Goal: Check status: Check status

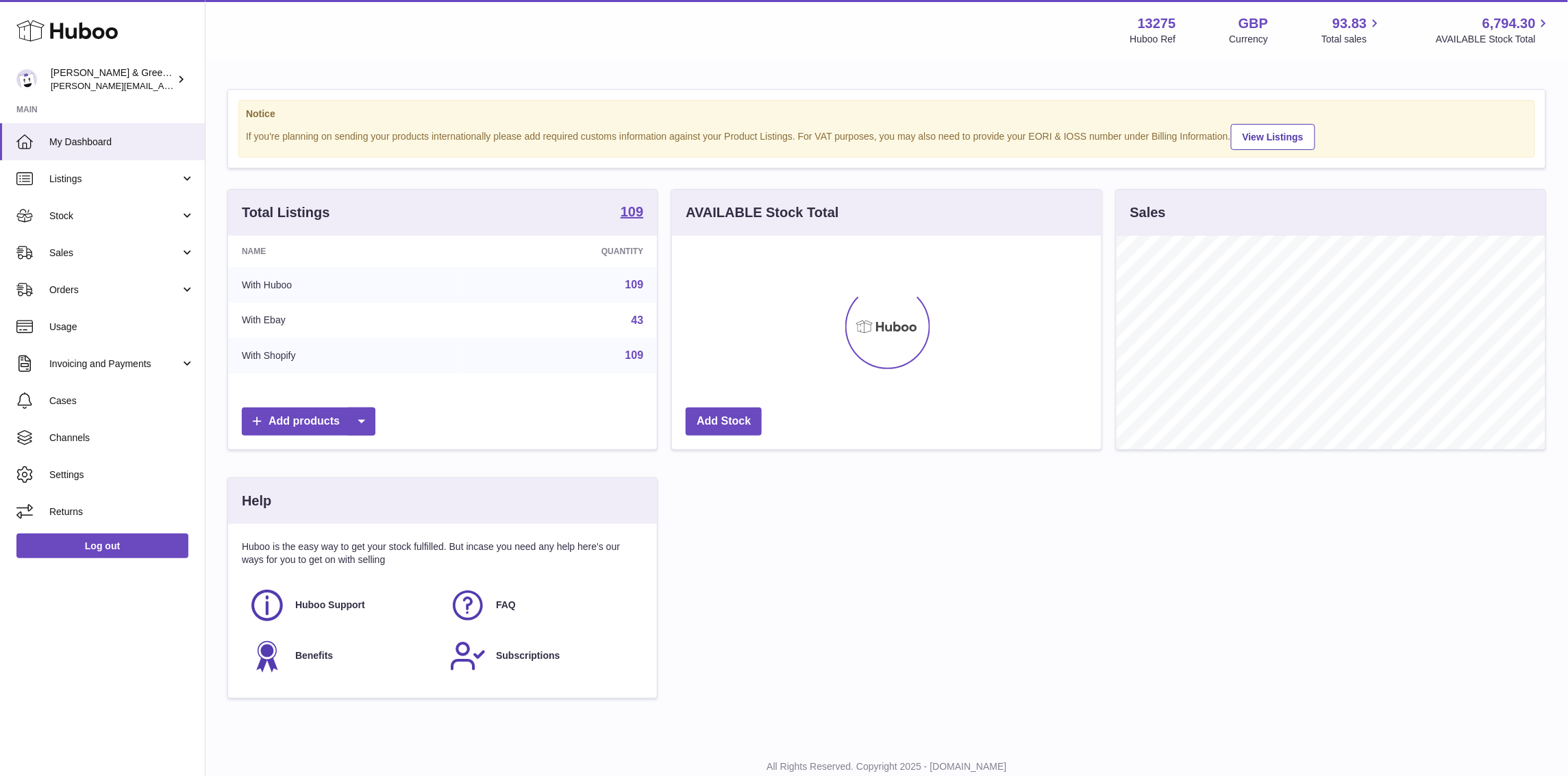
scroll to position [213, 429]
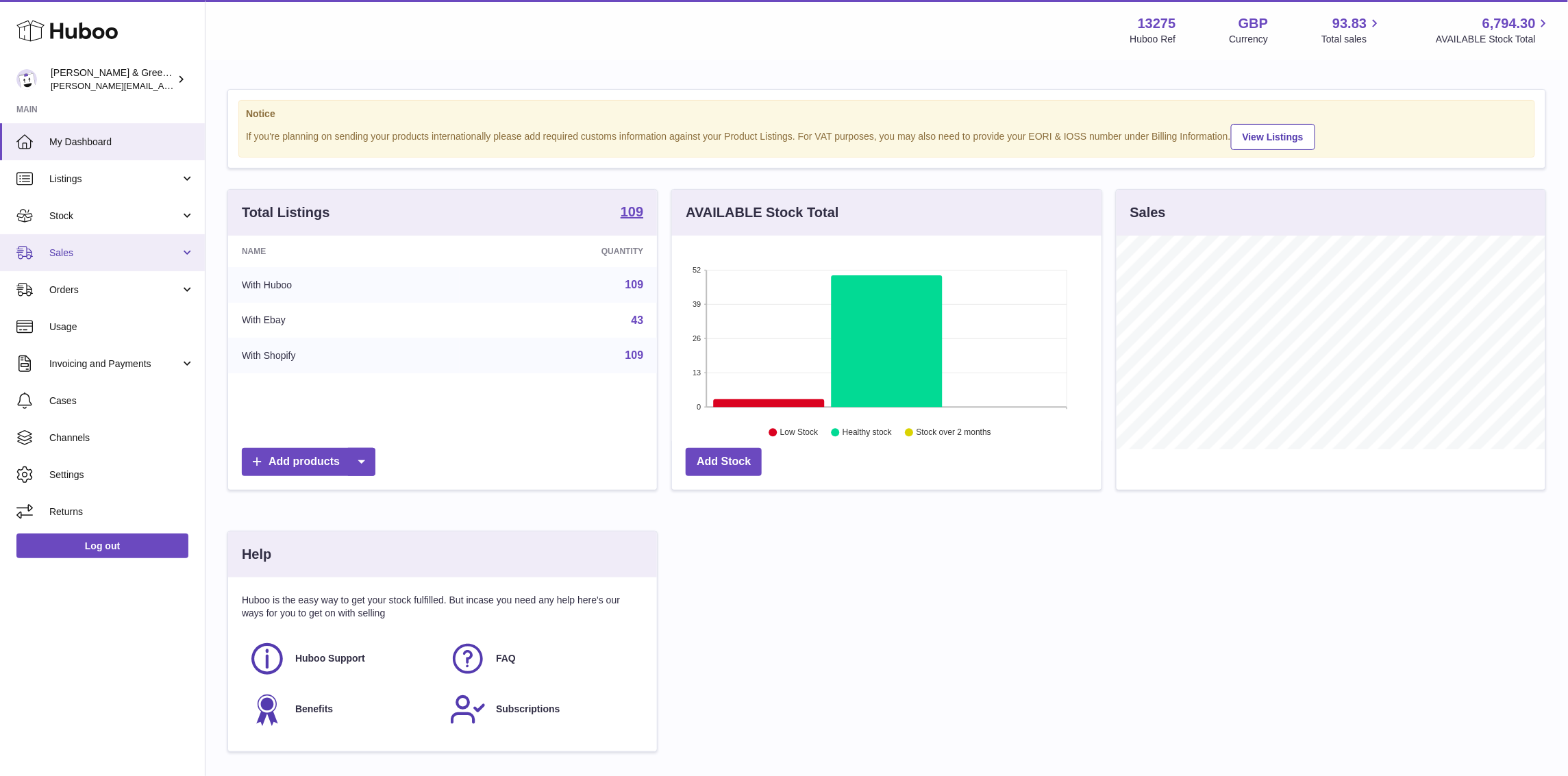
click at [94, 257] on span "Sales" at bounding box center [114, 253] width 131 height 13
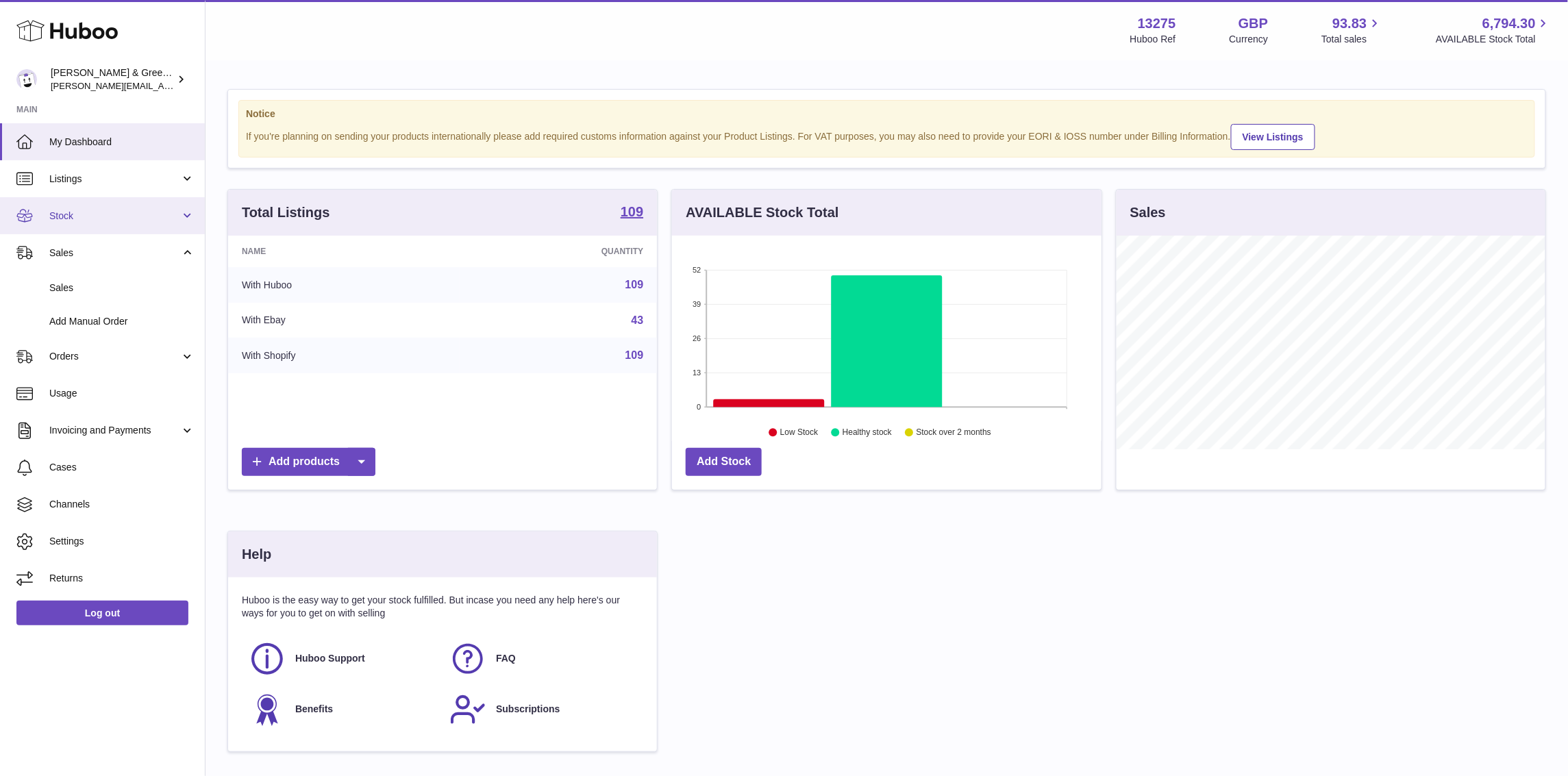
click at [141, 216] on span "Stock" at bounding box center [114, 215] width 131 height 13
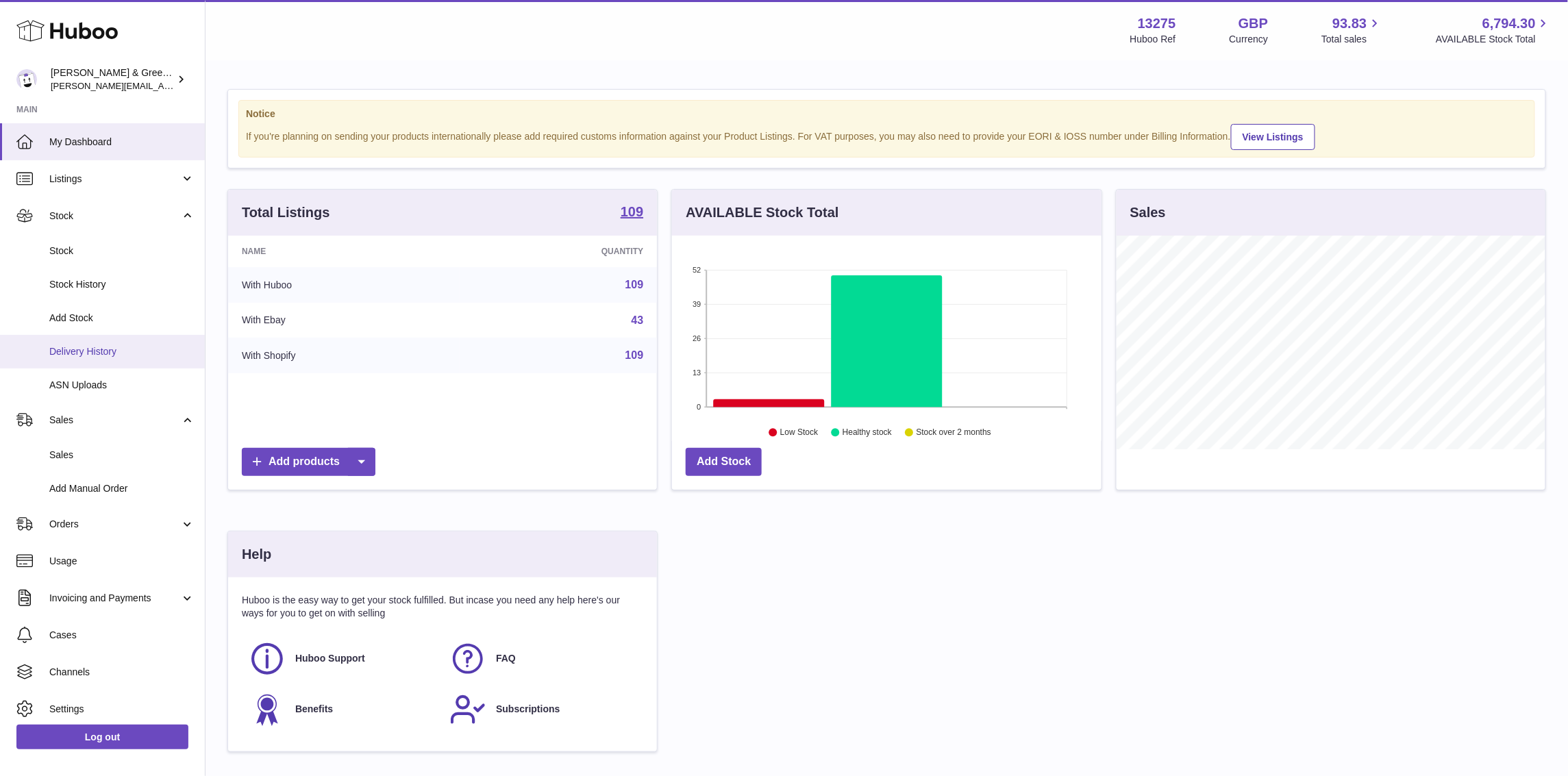
click at [117, 348] on span "Delivery History" at bounding box center [122, 351] width 145 height 13
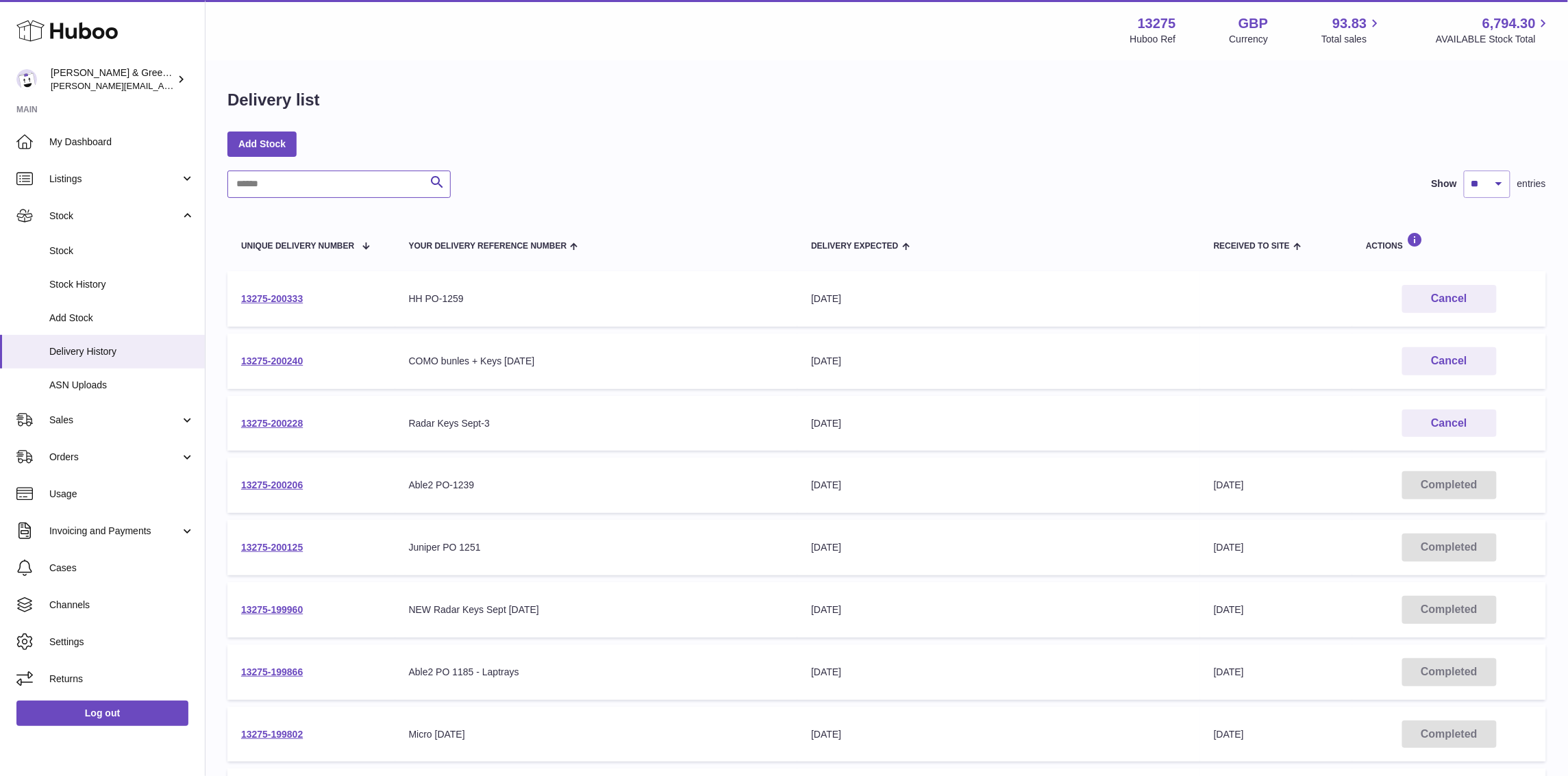
click at [347, 174] on input "text" at bounding box center [339, 184] width 224 height 28
click at [64, 426] on link "Sales" at bounding box center [102, 419] width 205 height 37
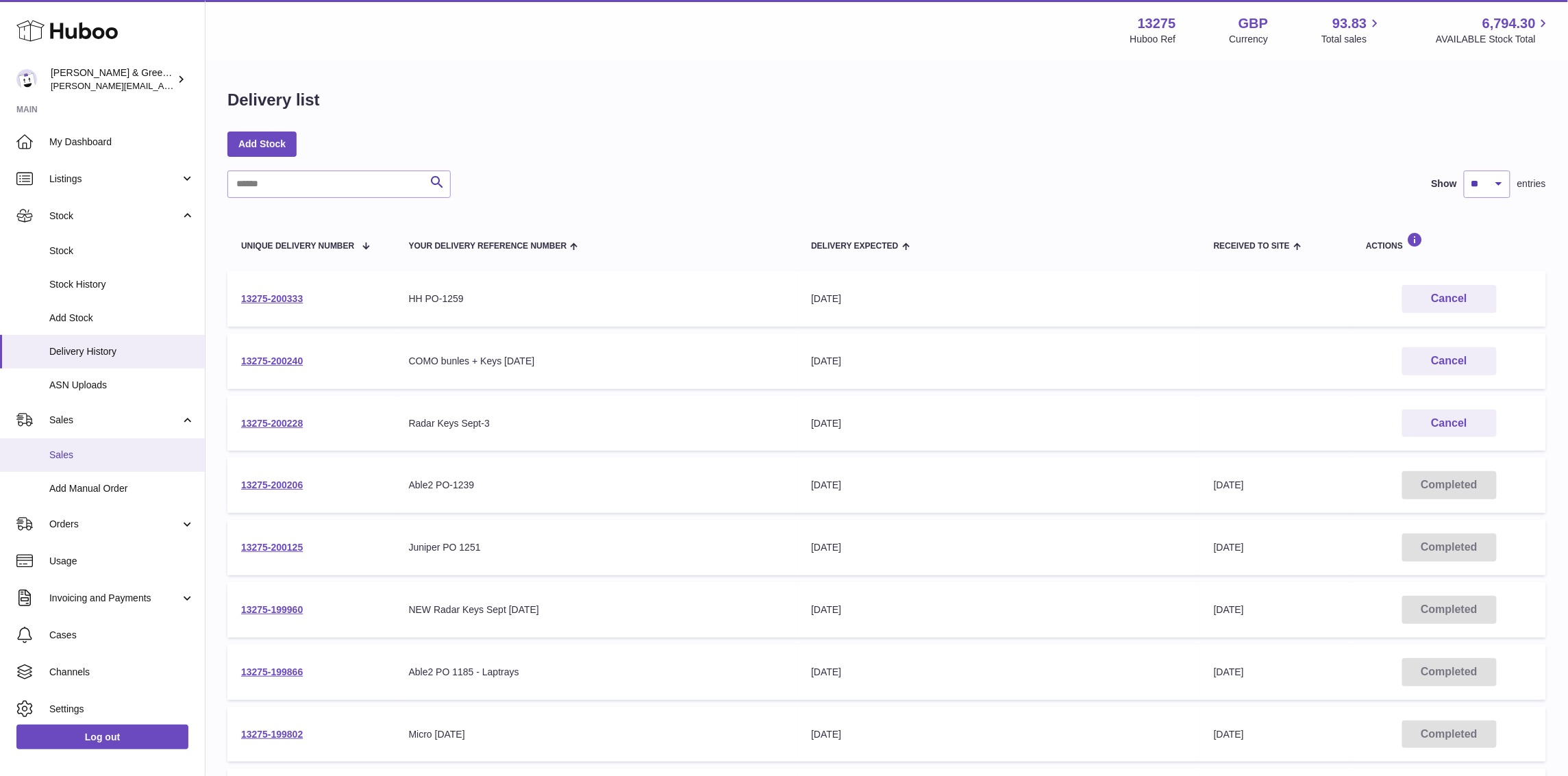
click at [96, 457] on span "Sales" at bounding box center [122, 455] width 145 height 13
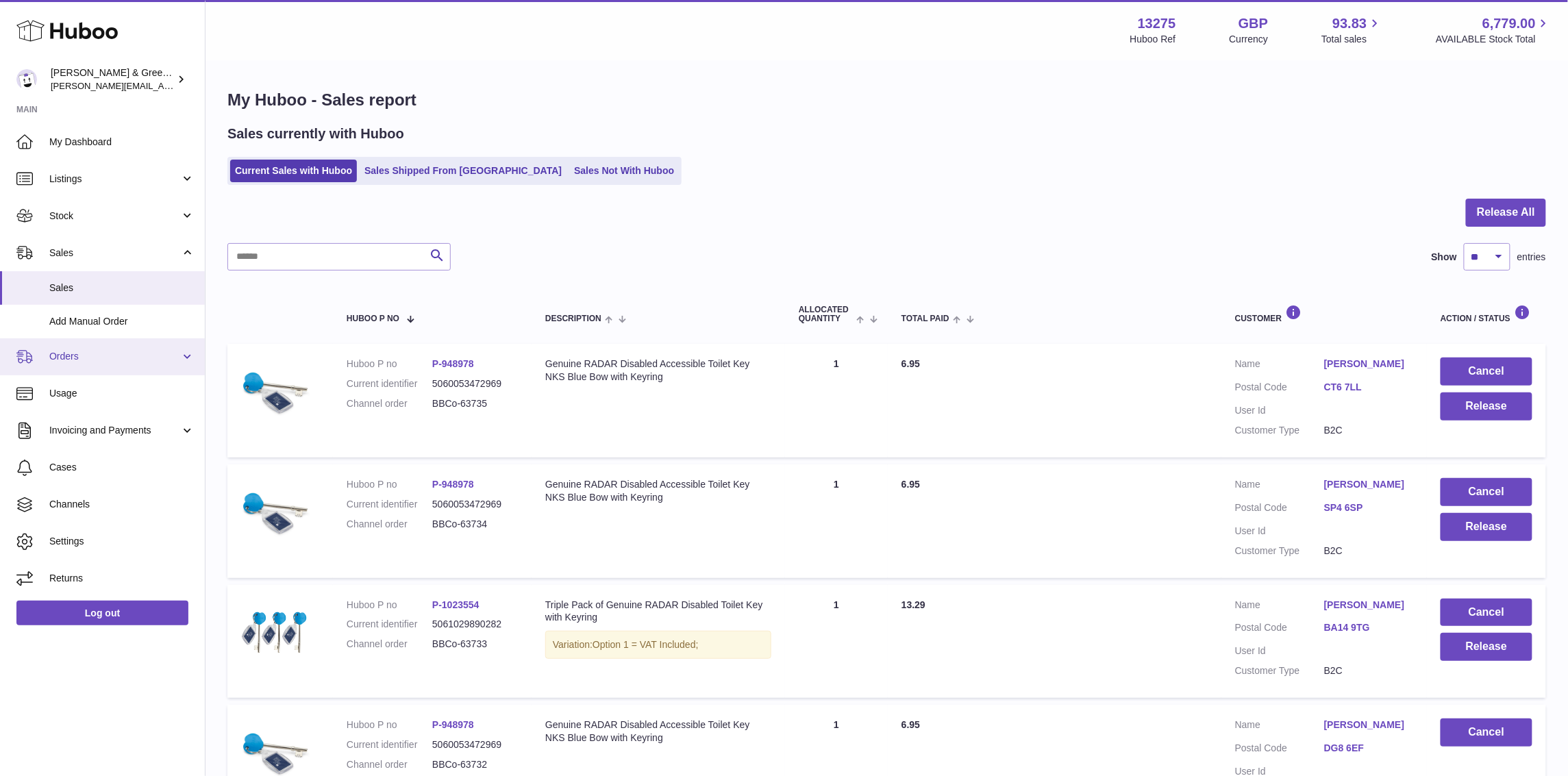
click at [115, 368] on link "Orders" at bounding box center [102, 357] width 205 height 37
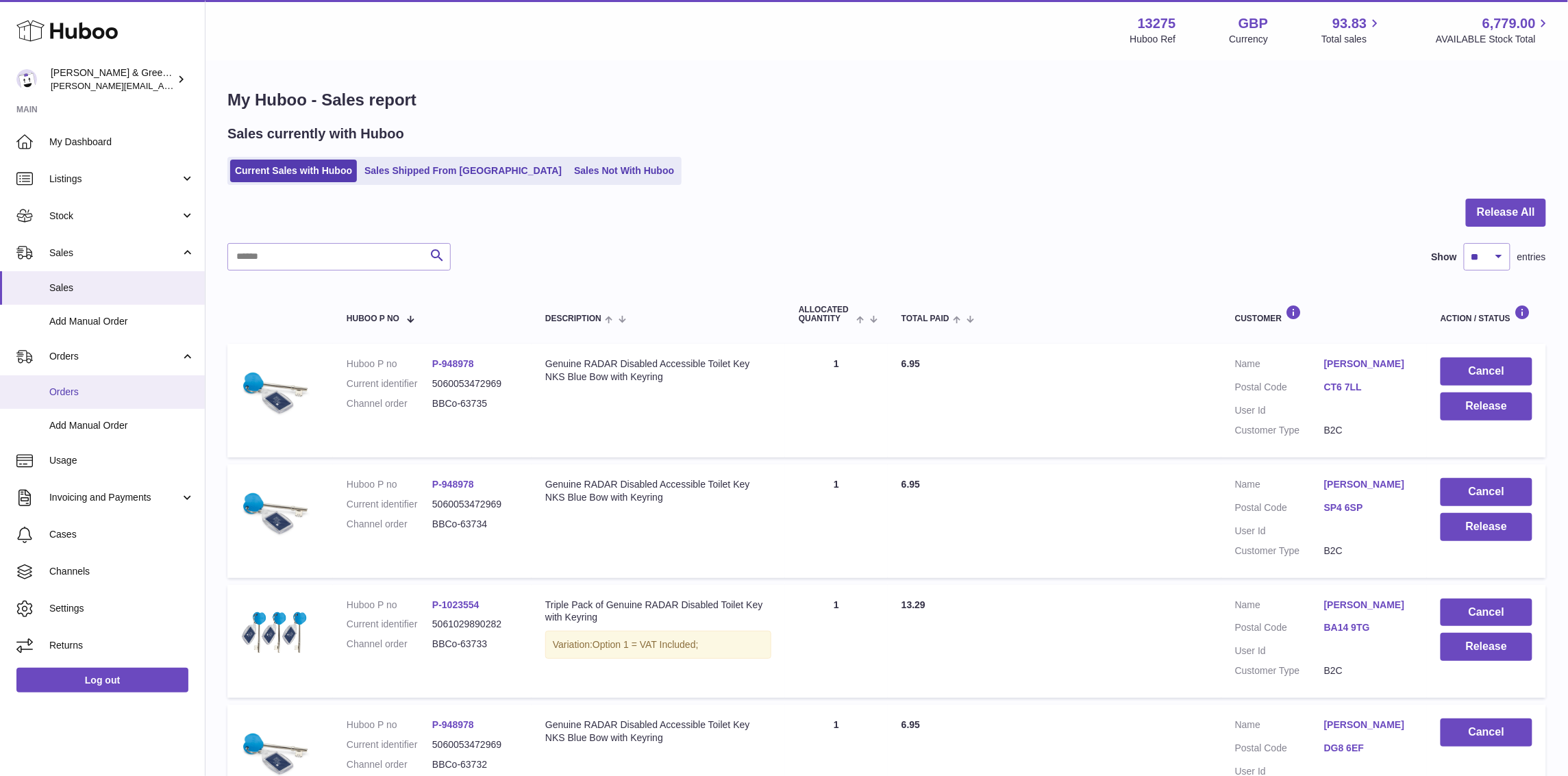
click at [114, 387] on span "Orders" at bounding box center [122, 392] width 145 height 13
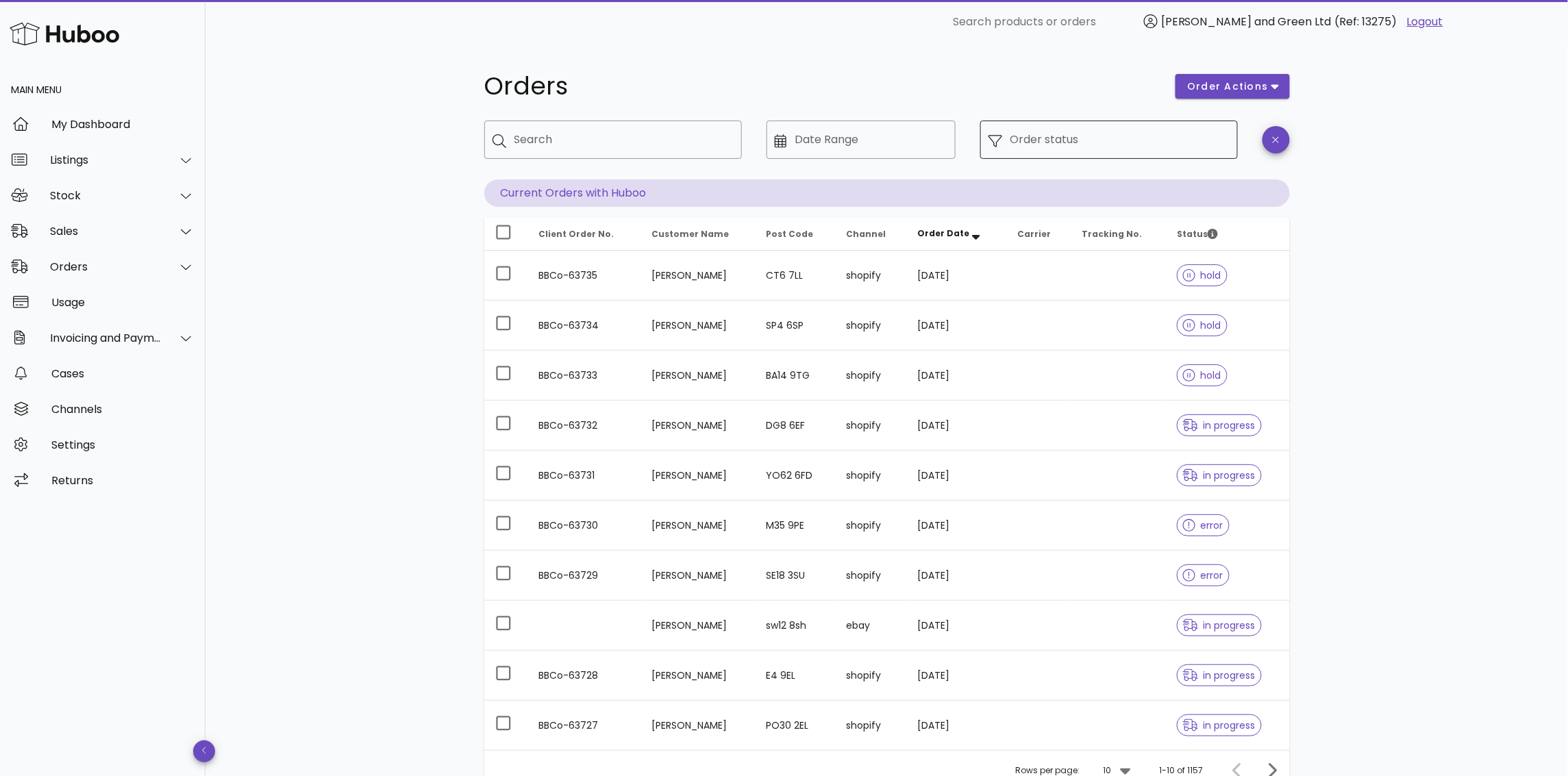
click at [1052, 135] on input "Order status" at bounding box center [1120, 139] width 219 height 22
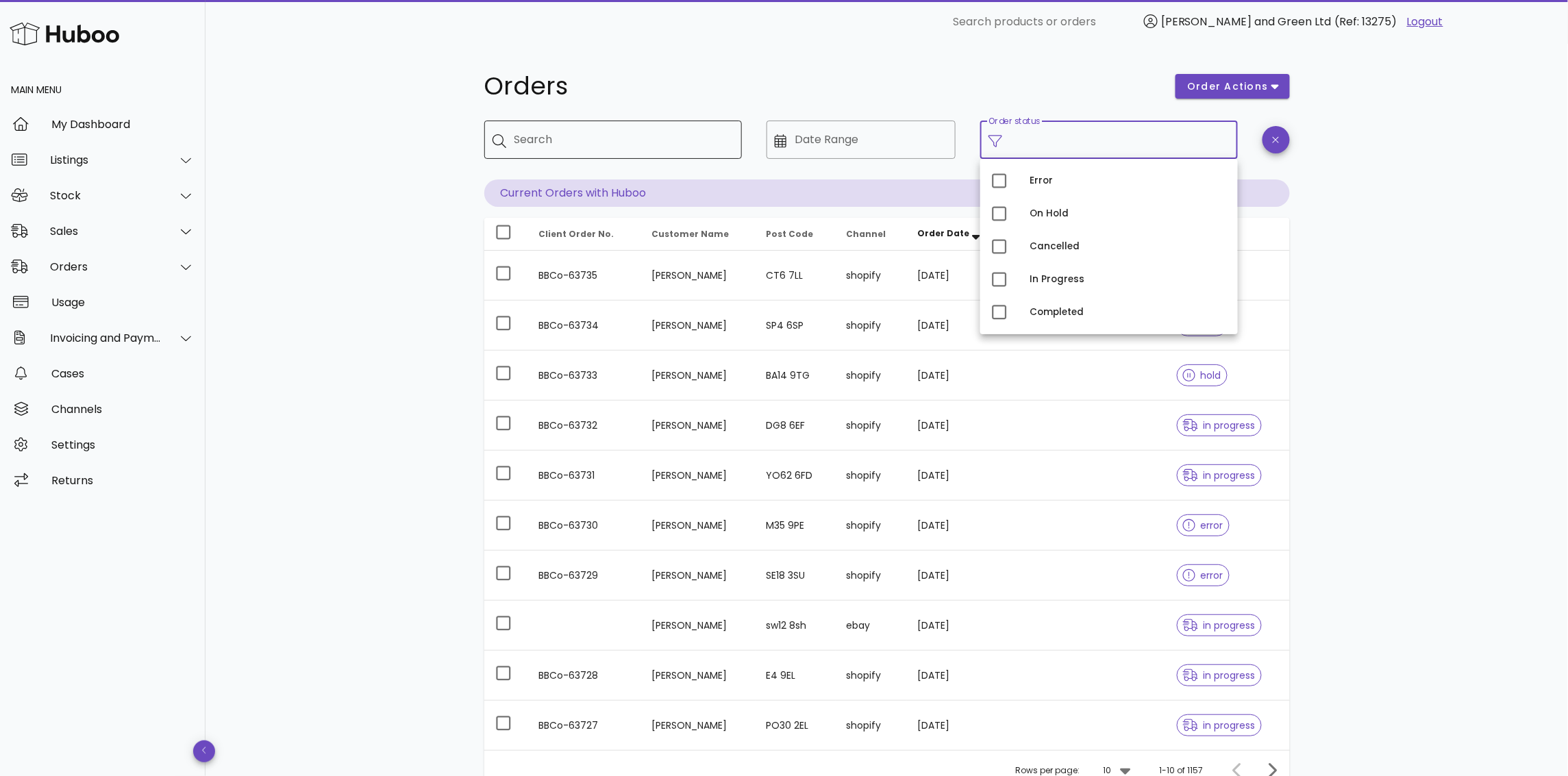
click at [651, 143] on input "Search" at bounding box center [623, 139] width 217 height 22
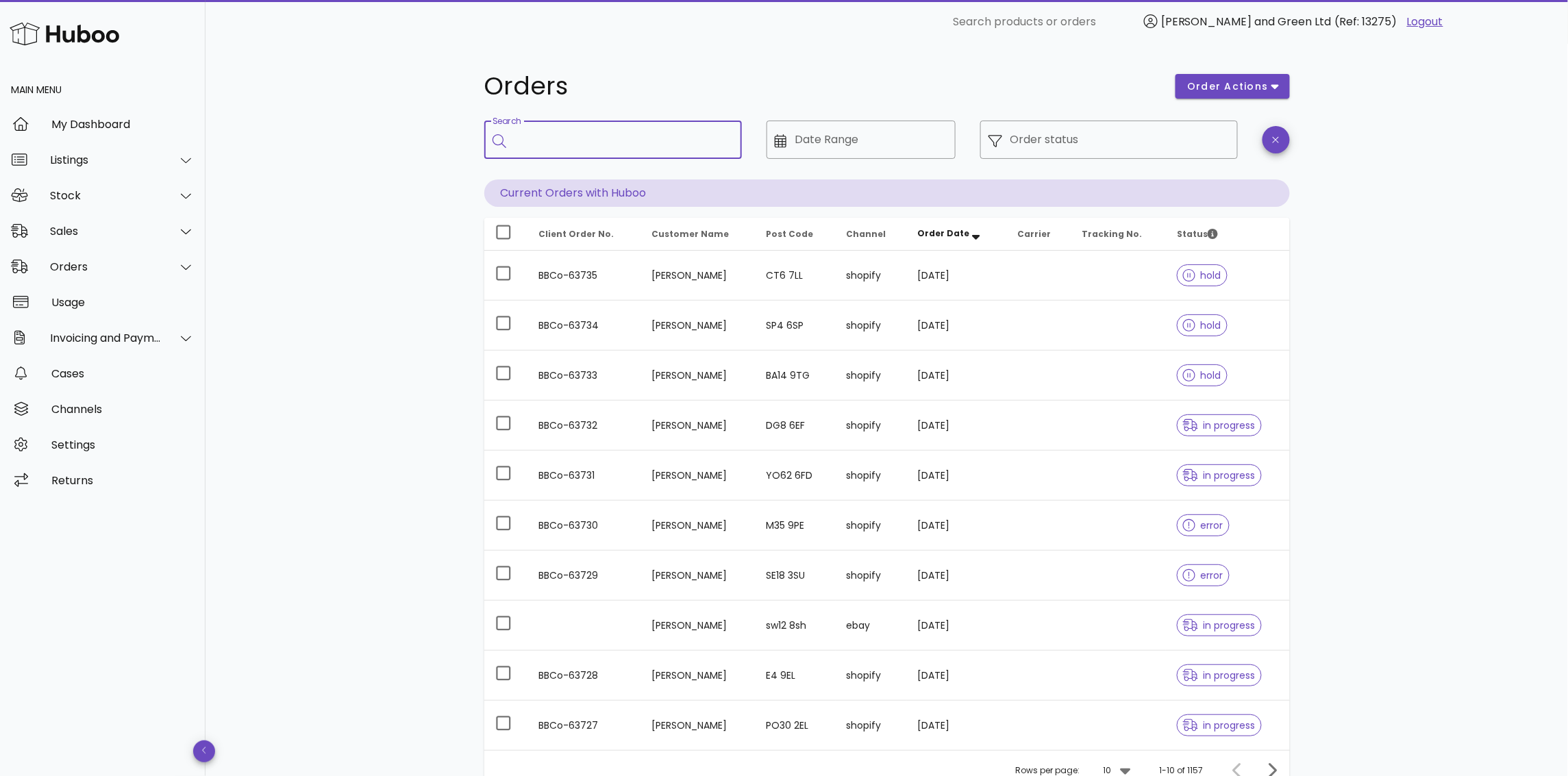
paste input "**********"
type input "**********"
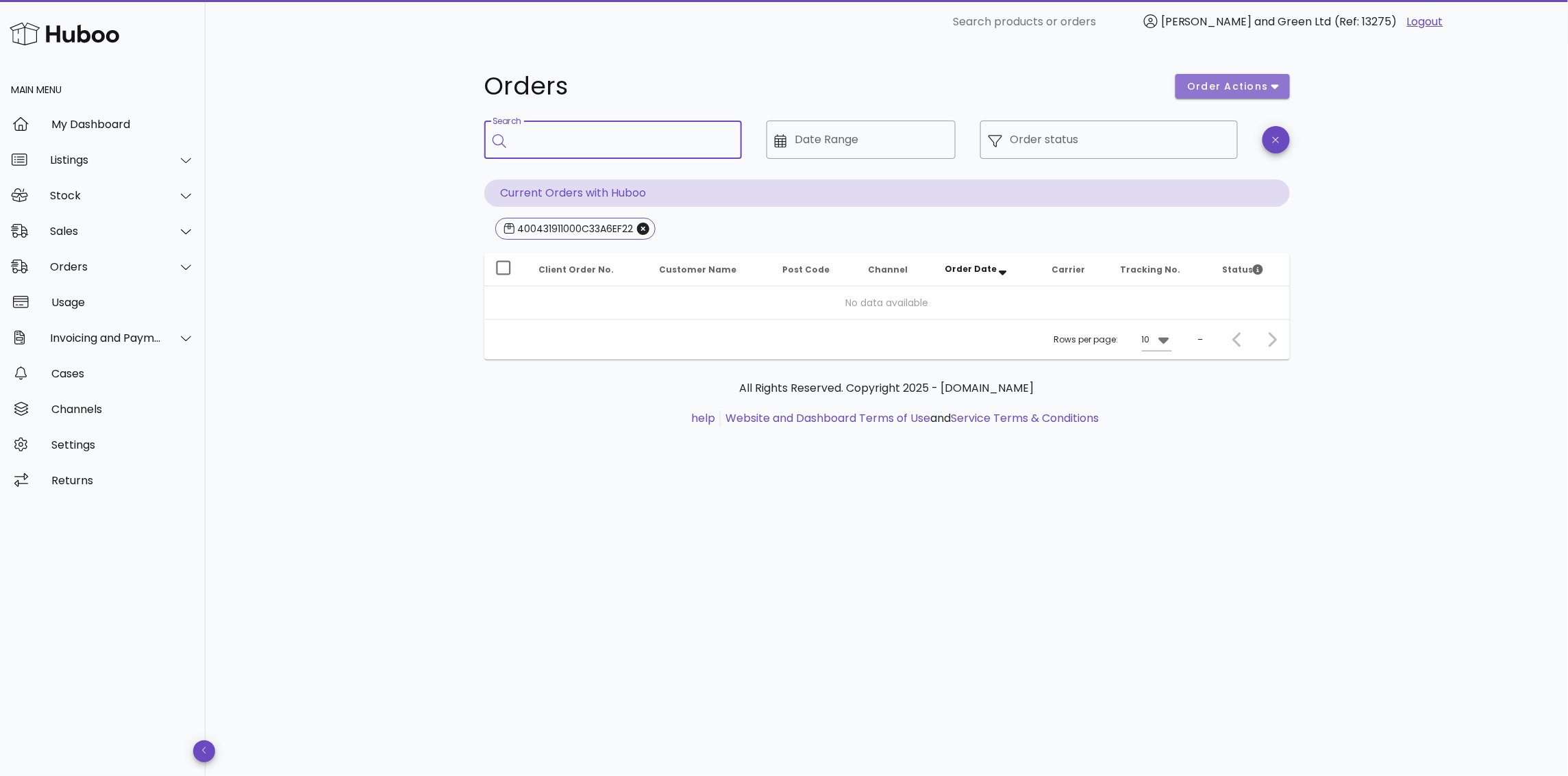
click at [1234, 93] on span "order actions" at bounding box center [1228, 86] width 82 height 14
